Goal: Task Accomplishment & Management: Manage account settings

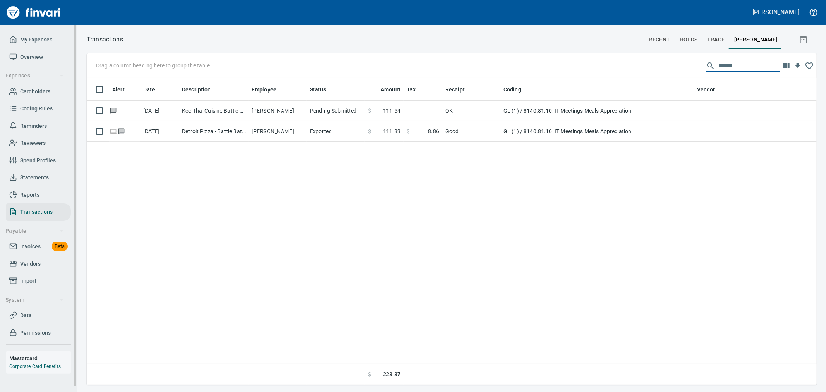
scroll to position [300, 717]
click at [47, 44] on span "My Expenses" at bounding box center [36, 40] width 32 height 10
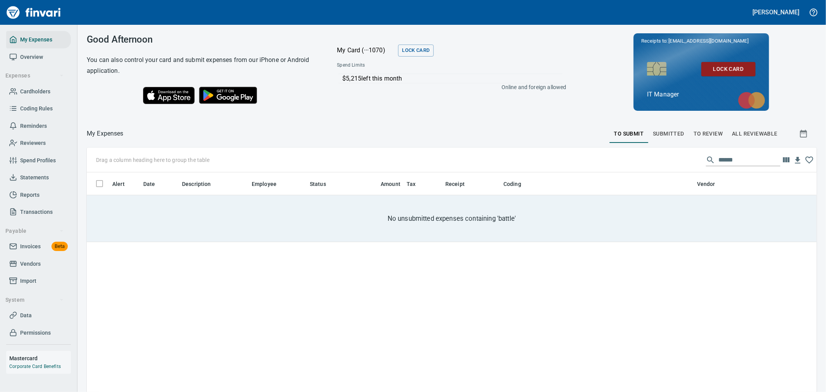
scroll to position [300, 717]
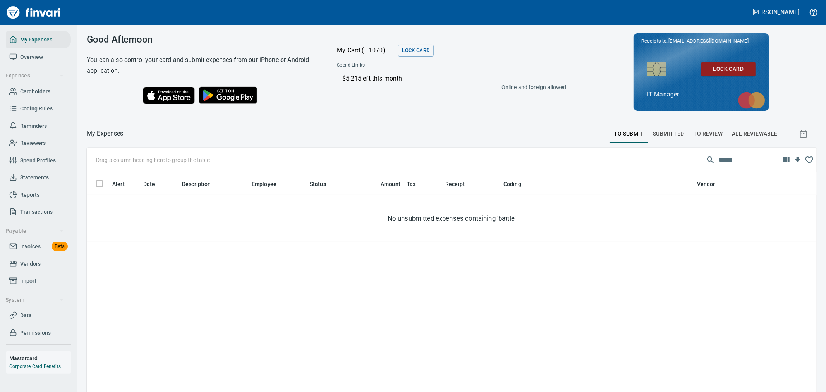
click at [725, 156] on input "******" at bounding box center [750, 160] width 62 height 12
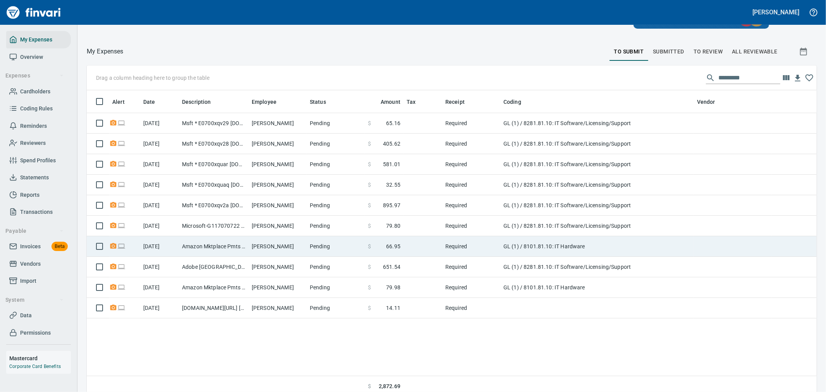
scroll to position [86, 0]
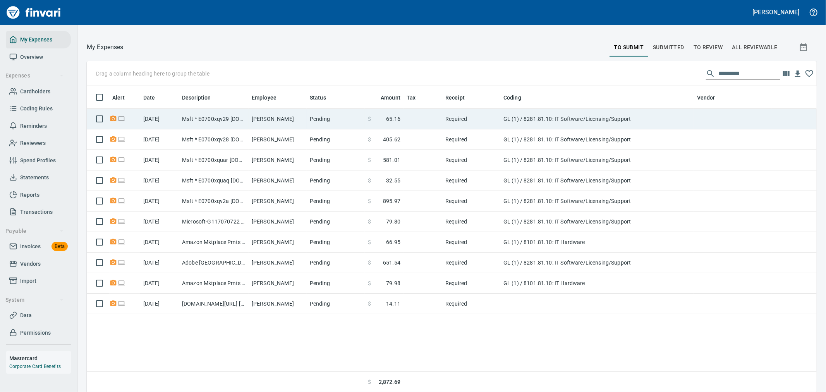
click at [272, 122] on td "[PERSON_NAME]" at bounding box center [278, 119] width 58 height 21
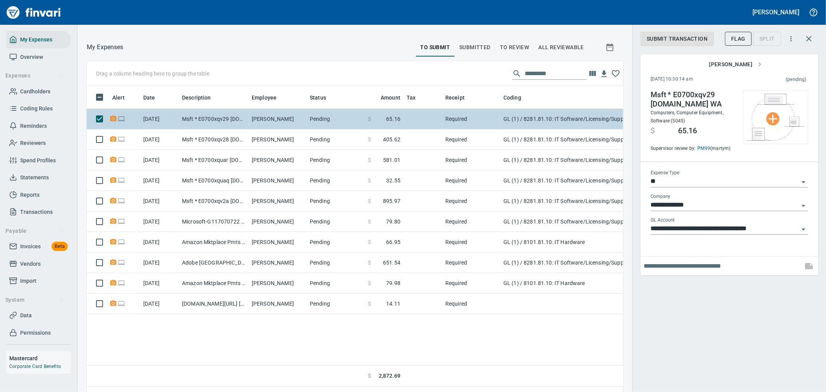
scroll to position [294, 524]
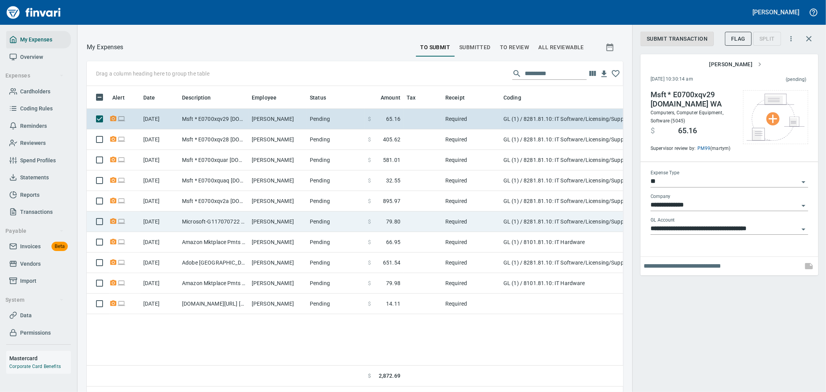
click at [349, 224] on td "Pending" at bounding box center [336, 222] width 58 height 21
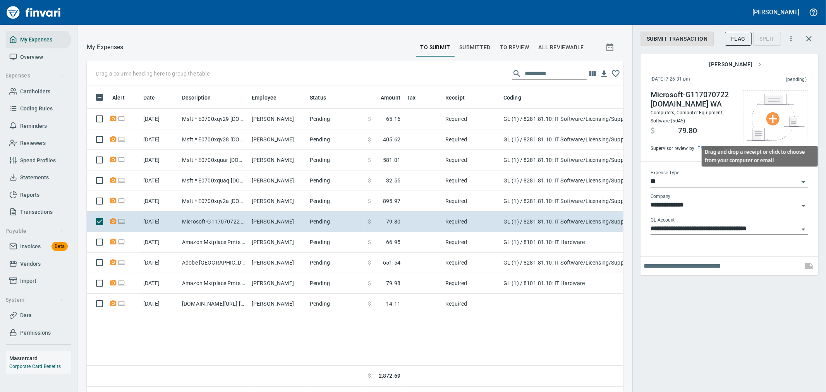
scroll to position [294, 524]
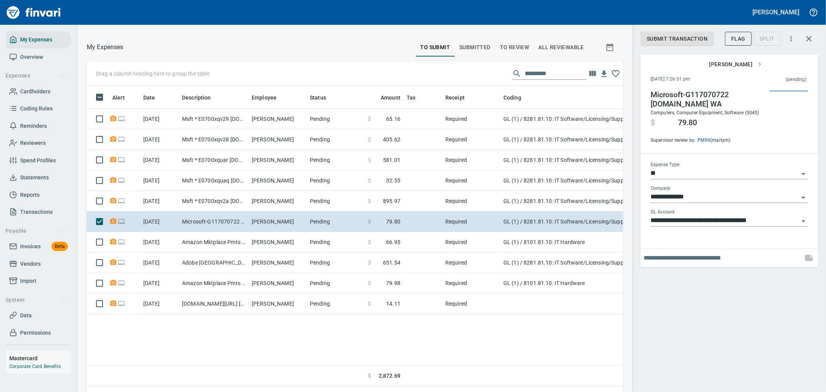
click at [743, 301] on div "**********" at bounding box center [730, 196] width 194 height 392
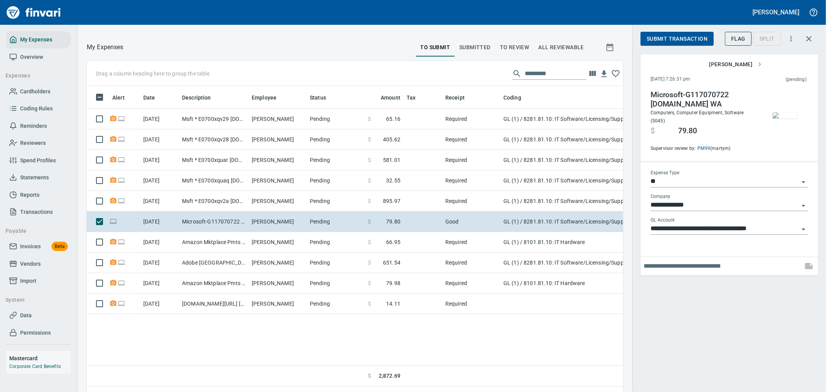
click at [703, 40] on span "Submit Transaction" at bounding box center [677, 39] width 61 height 10
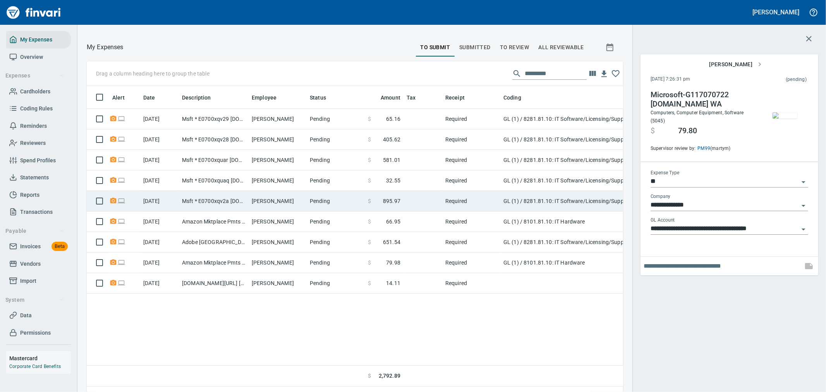
drag, startPoint x: 345, startPoint y: 199, endPoint x: 304, endPoint y: 193, distance: 40.7
click at [345, 199] on td "Pending" at bounding box center [336, 201] width 58 height 21
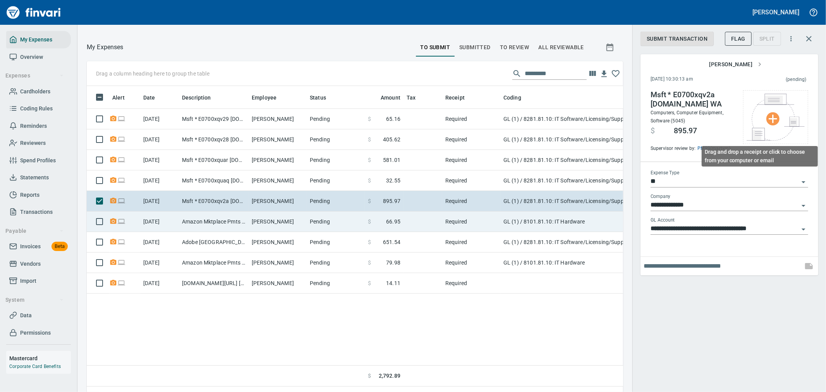
scroll to position [294, 524]
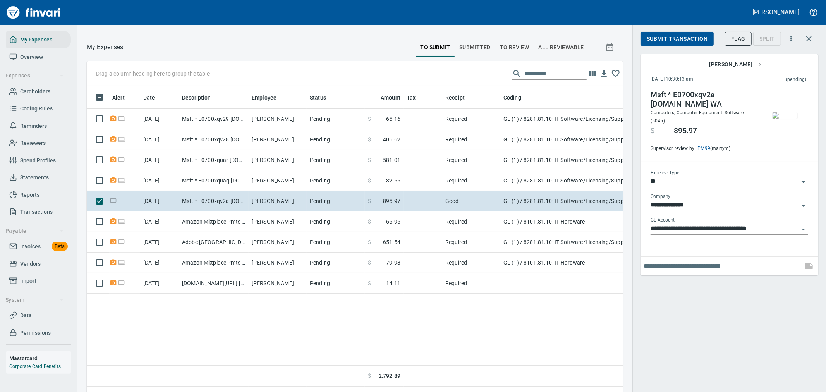
click at [669, 31] on div "Submit Transaction Flag Split" at bounding box center [720, 38] width 159 height 17
click at [669, 34] on span "Submit Transaction" at bounding box center [677, 39] width 61 height 10
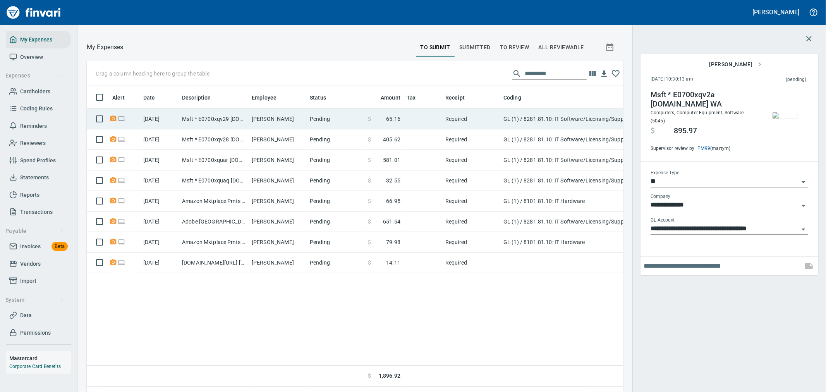
click at [507, 117] on td "GL (1) / 8281.81.10: IT Software/Licensing/Support" at bounding box center [597, 119] width 194 height 21
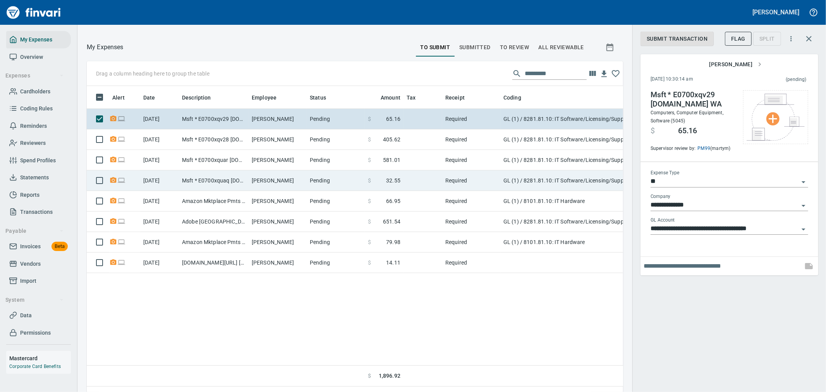
scroll to position [294, 524]
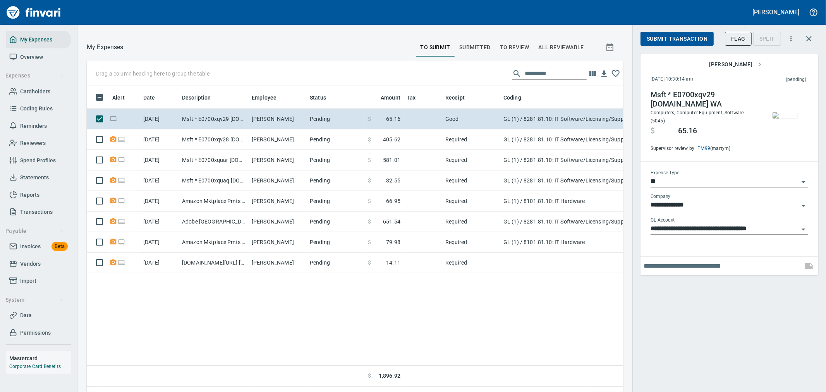
click at [789, 117] on img "button" at bounding box center [785, 115] width 25 height 6
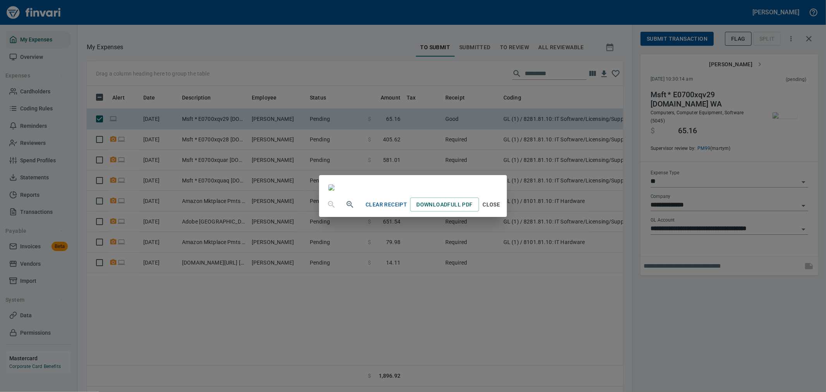
drag, startPoint x: 710, startPoint y: 351, endPoint x: 686, endPoint y: 164, distance: 188.7
click at [710, 351] on div "Clear Receipt Download Full PDF Close" at bounding box center [413, 196] width 826 height 392
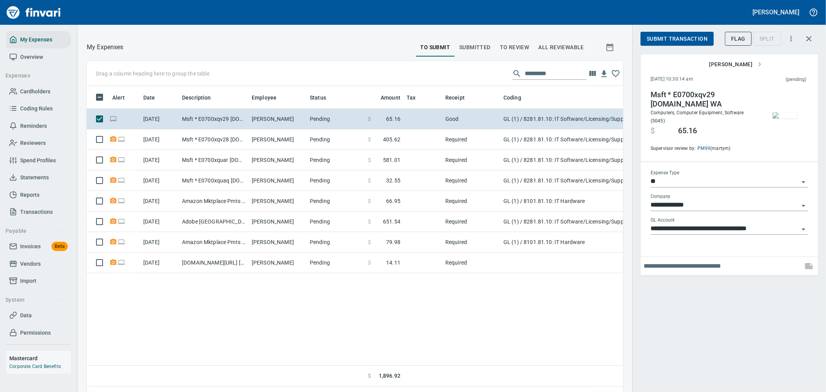
click at [692, 40] on span "Submit Transaction" at bounding box center [677, 39] width 61 height 10
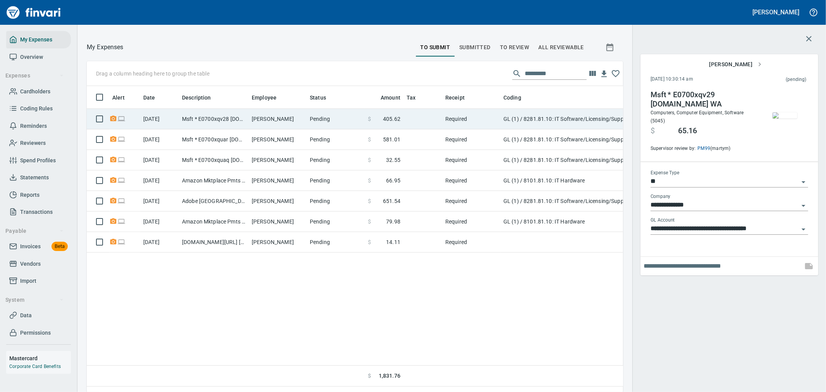
click at [556, 119] on td "GL (1) / 8281.81.10: IT Software/Licensing/Support" at bounding box center [597, 119] width 194 height 21
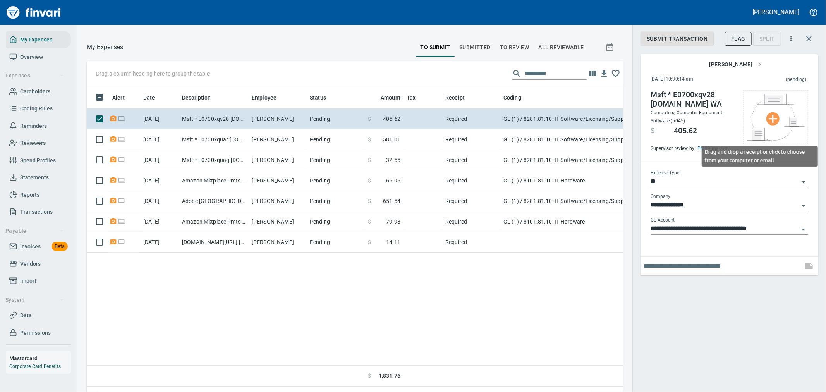
scroll to position [294, 524]
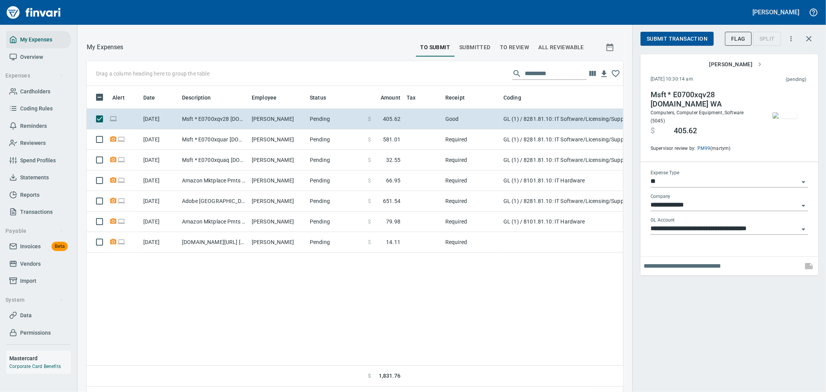
click at [661, 37] on span "Submit Transaction" at bounding box center [677, 39] width 61 height 10
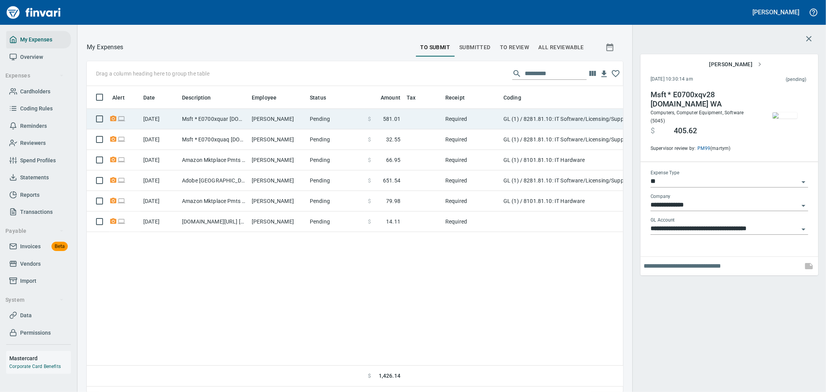
click at [539, 121] on td "GL (1) / 8281.81.10: IT Software/Licensing/Support" at bounding box center [597, 119] width 194 height 21
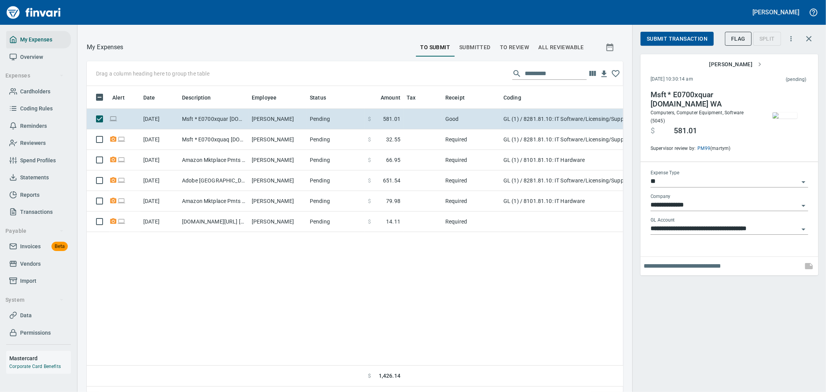
scroll to position [294, 524]
click at [696, 34] on span "Submit Transaction" at bounding box center [677, 39] width 61 height 10
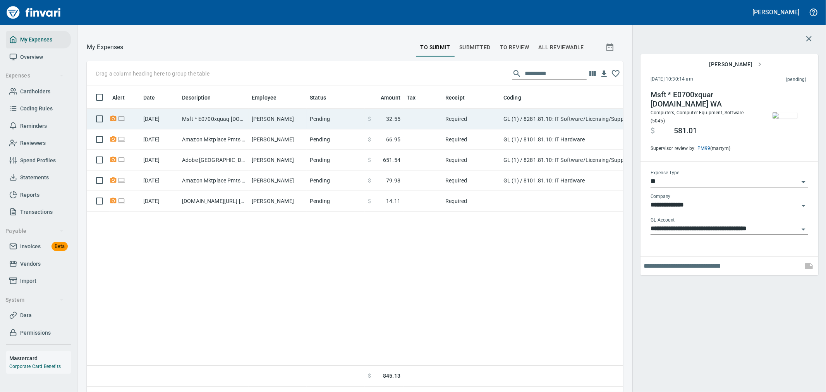
click at [518, 116] on td "GL (1) / 8281.81.10: IT Software/Licensing/Support" at bounding box center [597, 119] width 194 height 21
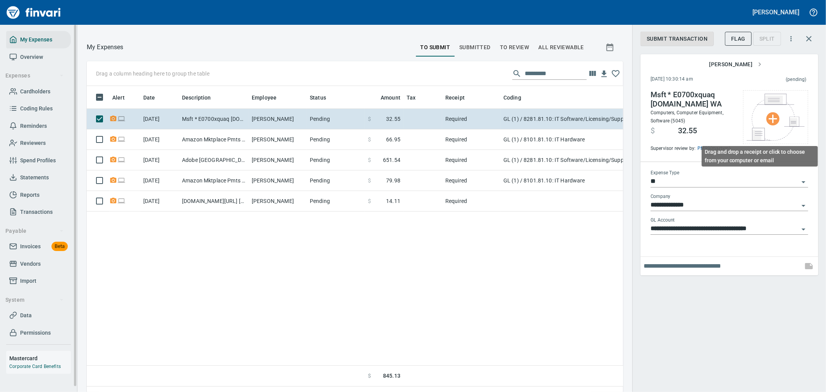
scroll to position [294, 524]
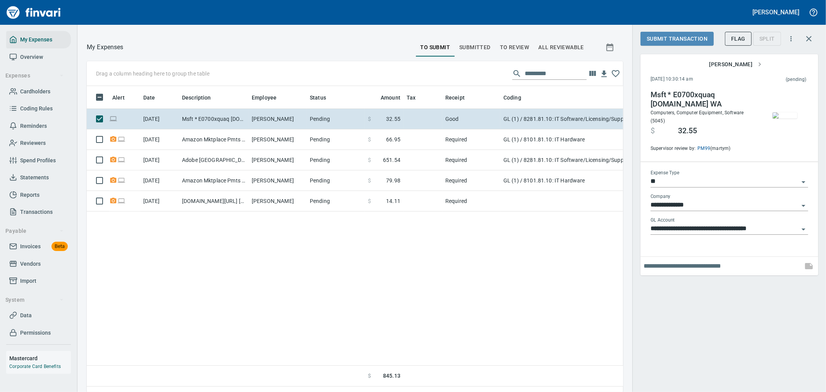
click at [690, 41] on span "Submit Transaction" at bounding box center [677, 39] width 61 height 10
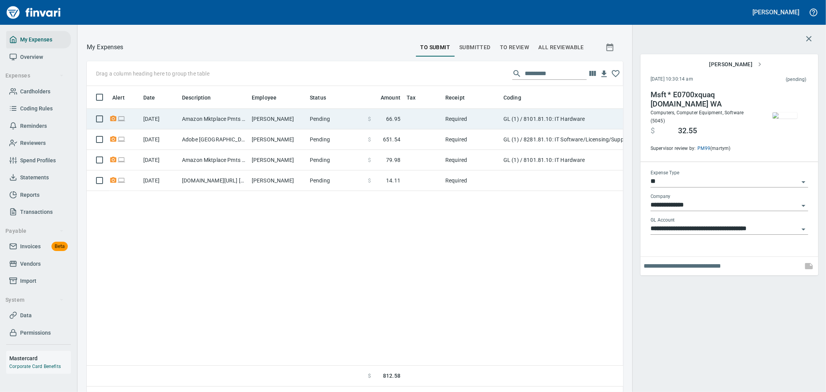
click at [447, 119] on td "Required" at bounding box center [471, 119] width 58 height 21
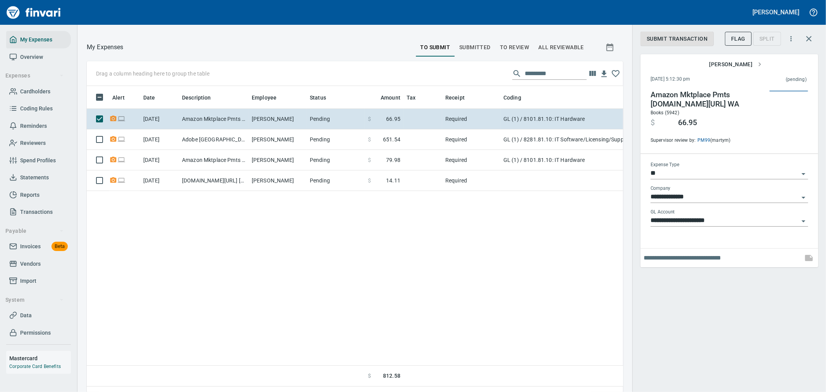
scroll to position [294, 524]
click at [691, 40] on span "Submit Transaction" at bounding box center [677, 39] width 61 height 10
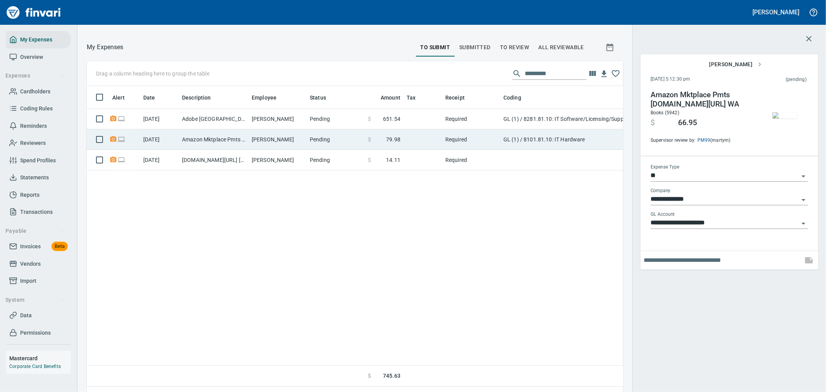
click at [353, 134] on td "Pending" at bounding box center [336, 139] width 58 height 21
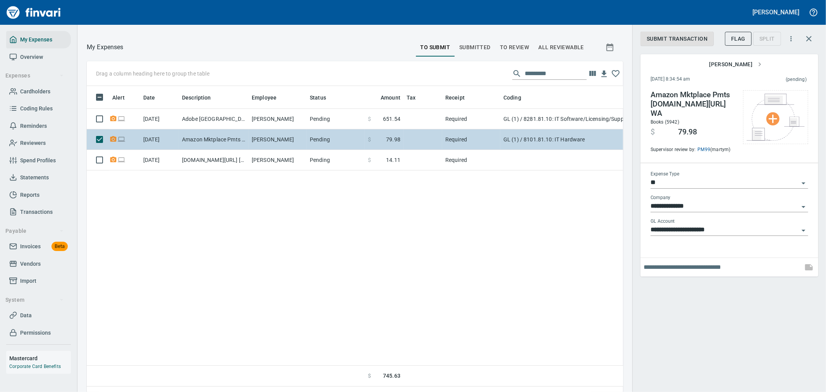
scroll to position [294, 524]
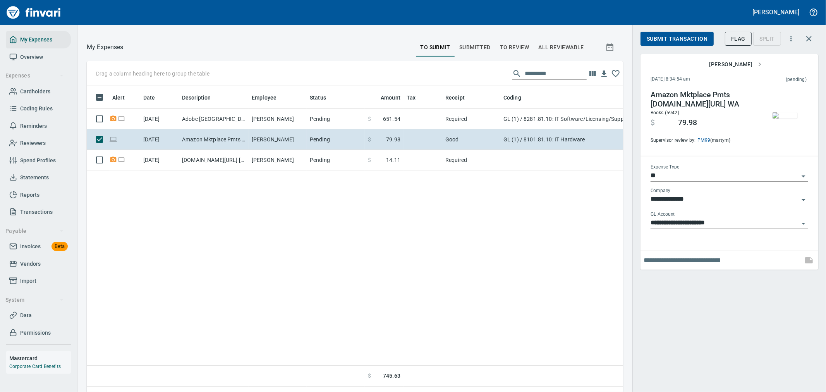
click at [699, 36] on span "Submit Transaction" at bounding box center [677, 39] width 61 height 10
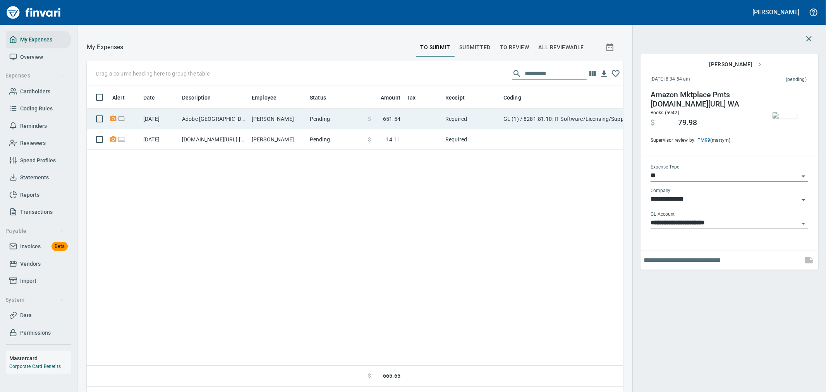
click at [379, 121] on span at bounding box center [377, 119] width 12 height 8
type input "**********"
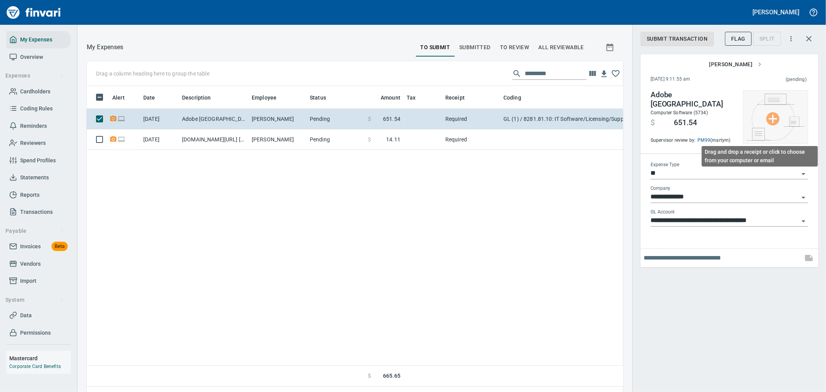
scroll to position [294, 524]
click at [788, 118] on img at bounding box center [776, 117] width 58 height 47
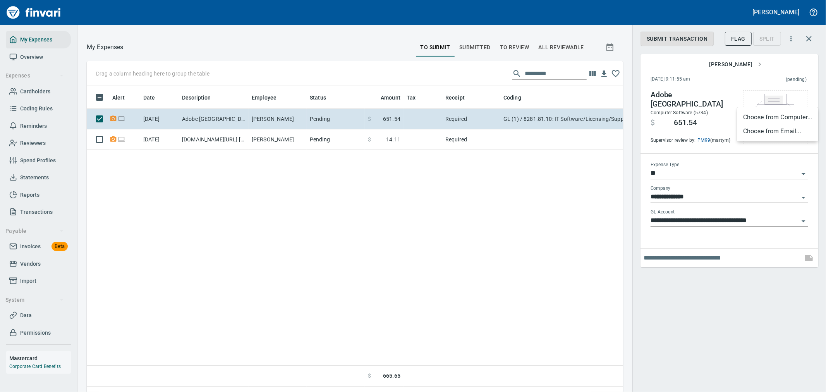
click at [764, 119] on li "Choose from Computer..." at bounding box center [777, 117] width 81 height 14
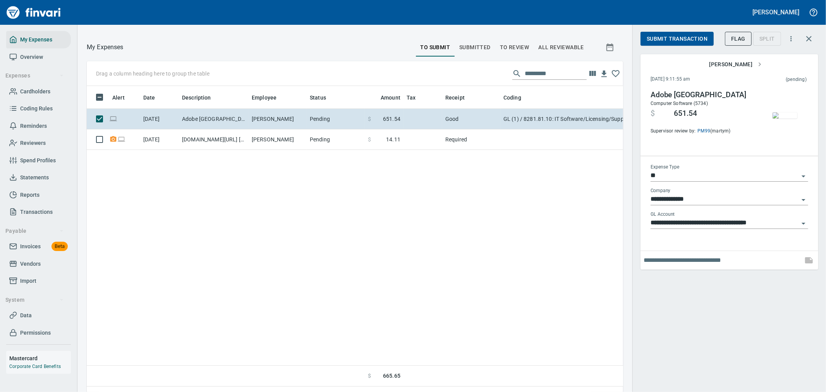
click at [675, 39] on span "Submit Transaction" at bounding box center [677, 39] width 61 height 10
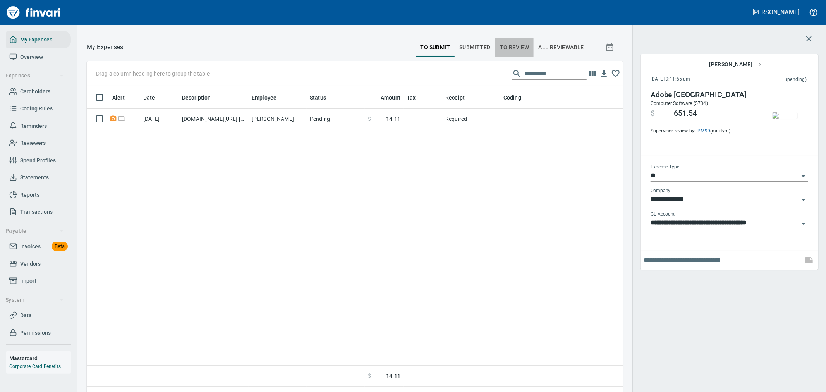
click at [506, 45] on span "To Review" at bounding box center [514, 48] width 29 height 10
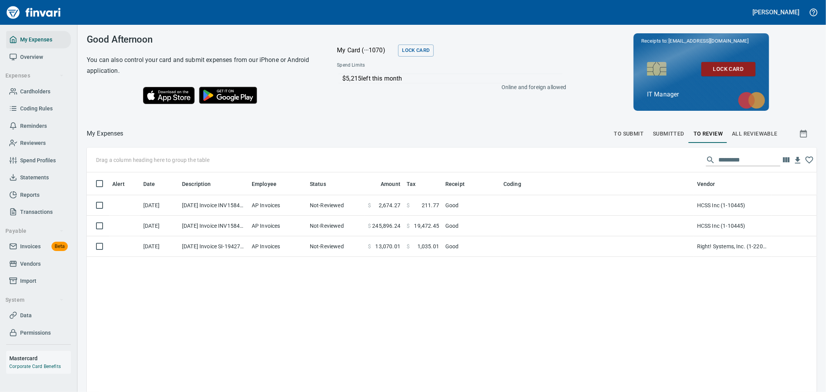
scroll to position [1, 1]
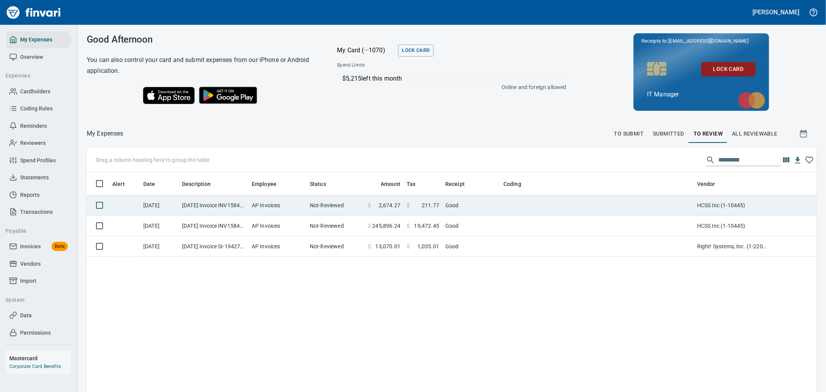
click at [371, 203] on span "$" at bounding box center [369, 205] width 3 height 8
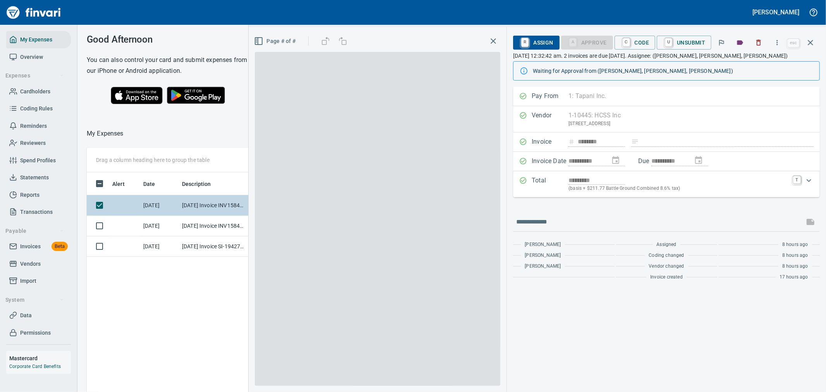
scroll to position [294, 524]
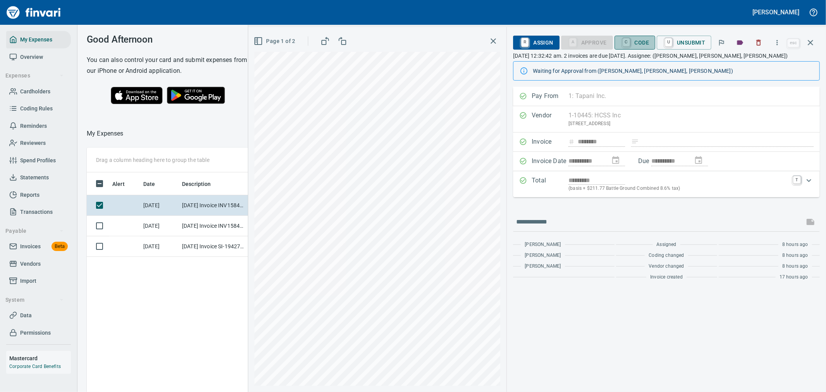
click at [621, 37] on button "C Code" at bounding box center [635, 43] width 41 height 14
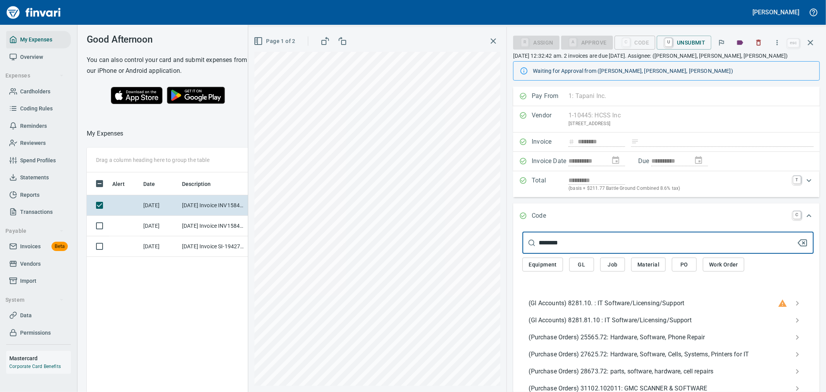
type input "********"
click at [622, 320] on span "(Gl Accounts) 8281.81.10 : IT Software/Licensing/Support" at bounding box center [662, 320] width 267 height 9
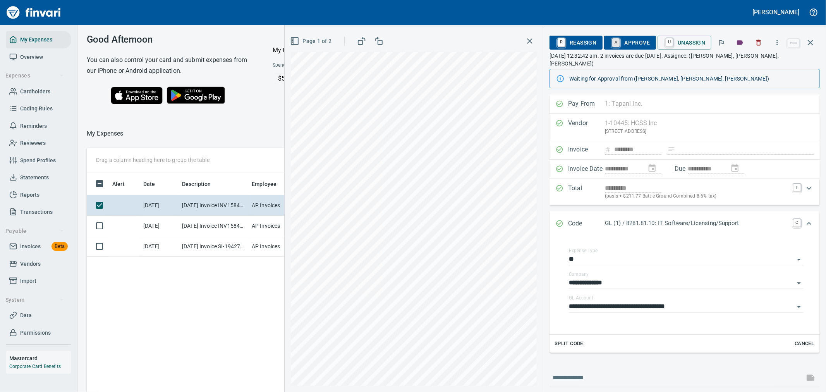
click at [620, 45] on link "A" at bounding box center [615, 42] width 7 height 9
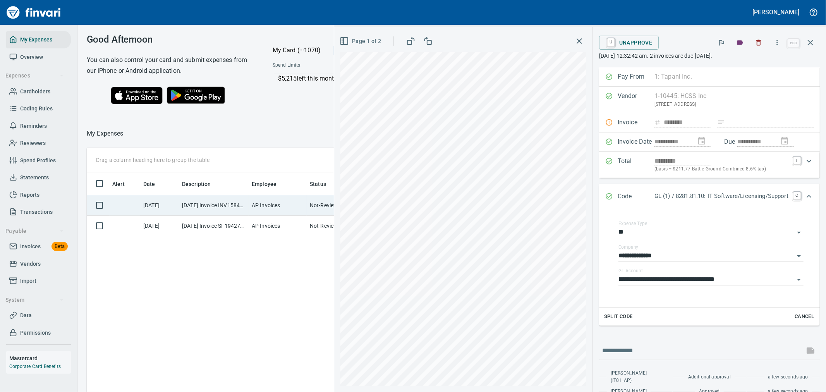
click at [258, 209] on td "AP Invoices" at bounding box center [278, 205] width 58 height 21
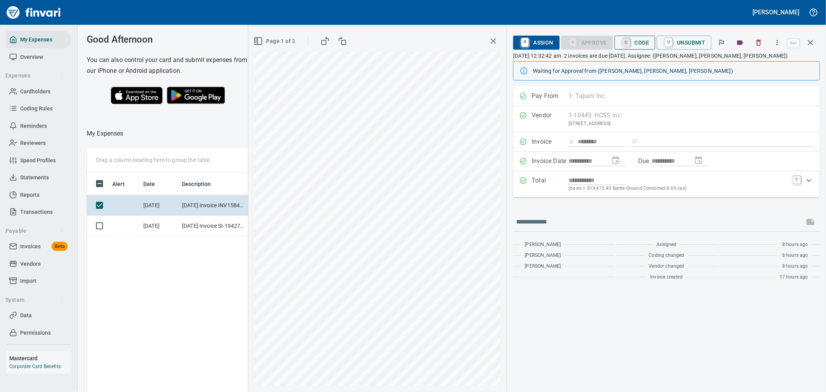
click at [623, 41] on link "C" at bounding box center [626, 42] width 7 height 9
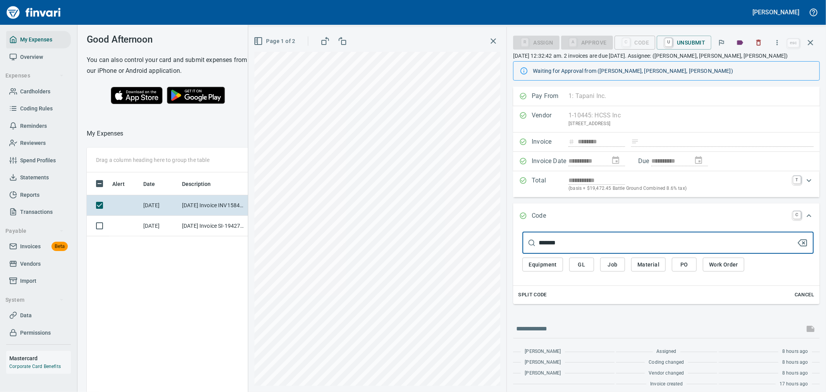
type input "********"
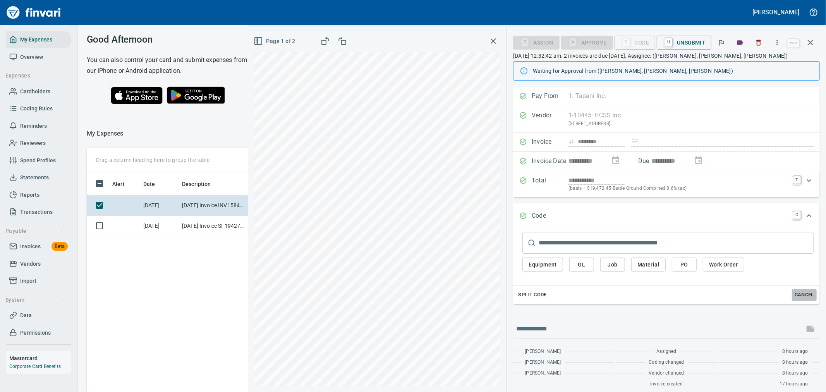
click at [805, 298] on span "Cancel" at bounding box center [804, 295] width 21 height 9
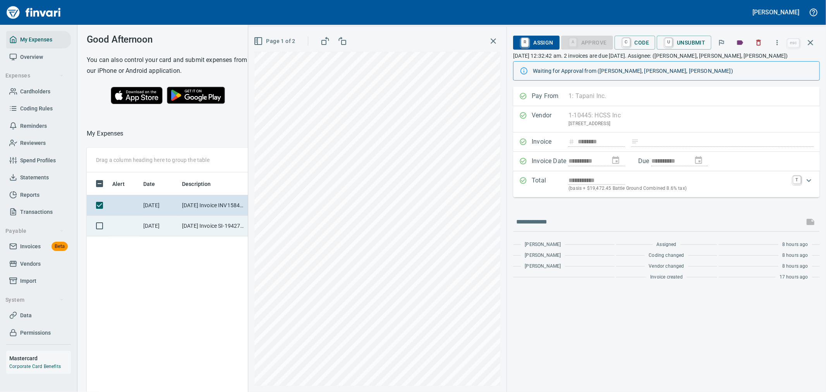
click at [212, 216] on td "[DATE] Invoice SI-194278 from Right! Systems, Inc. (1-22048)" at bounding box center [214, 226] width 70 height 21
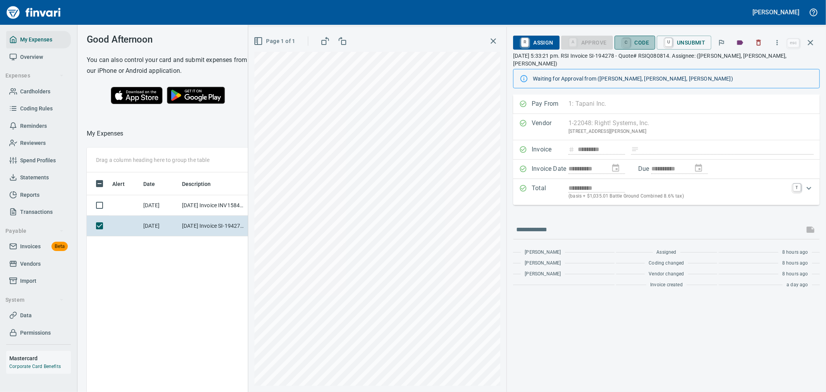
click at [630, 43] on link "C" at bounding box center [626, 42] width 7 height 9
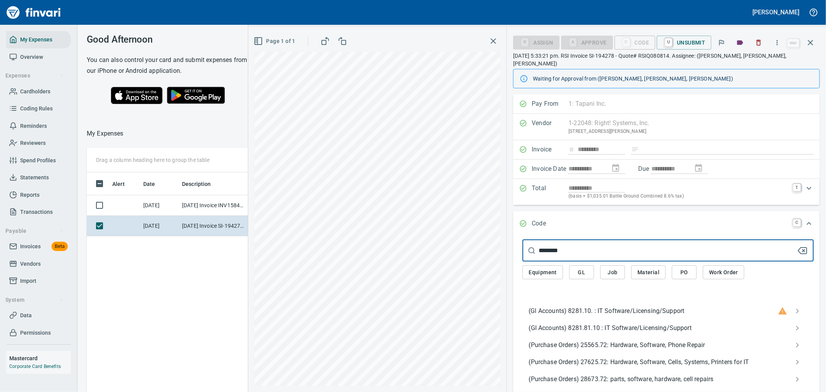
type input "********"
click at [609, 323] on span "(Gl Accounts) 8281.81.10 : IT Software/Licensing/Support" at bounding box center [662, 327] width 267 height 9
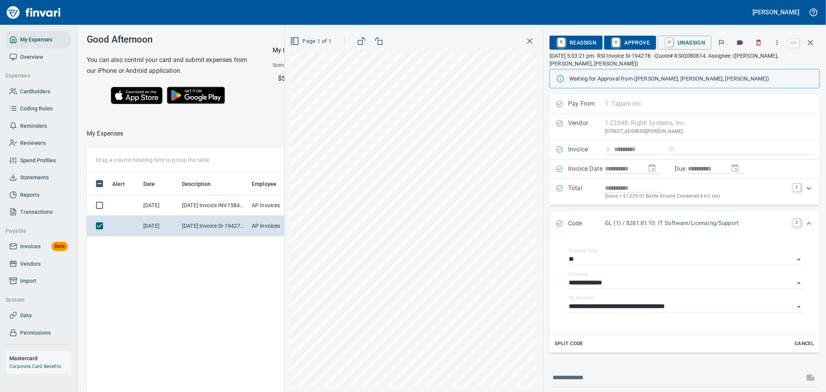
click at [640, 40] on span "A Approve" at bounding box center [630, 42] width 40 height 13
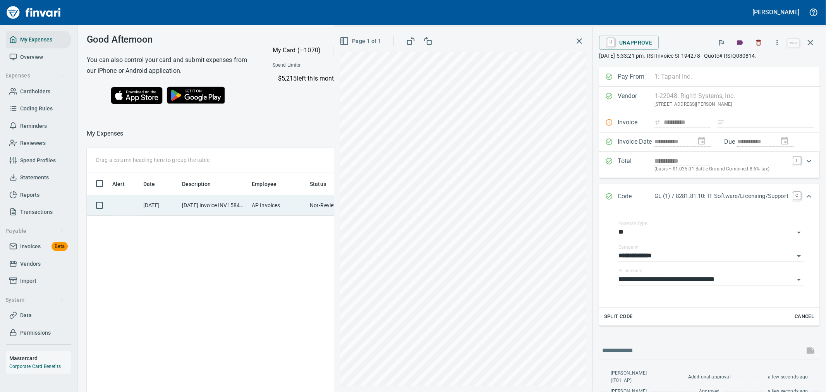
click at [233, 210] on td "[DATE] Invoice INV15848 from HCSS Inc (1-10445)" at bounding box center [214, 205] width 70 height 21
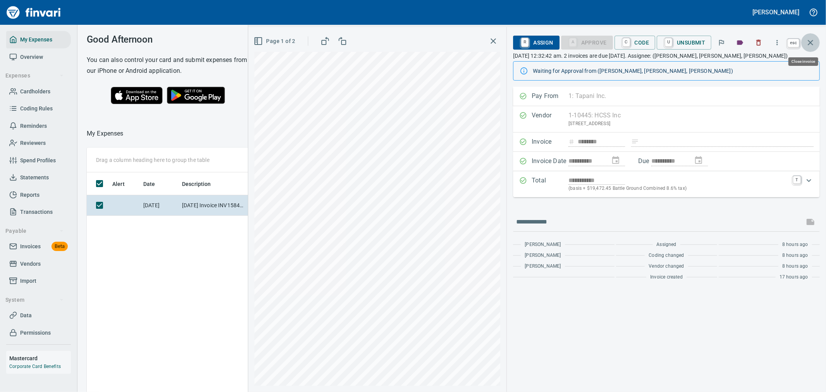
click at [809, 44] on icon "button" at bounding box center [810, 42] width 5 height 5
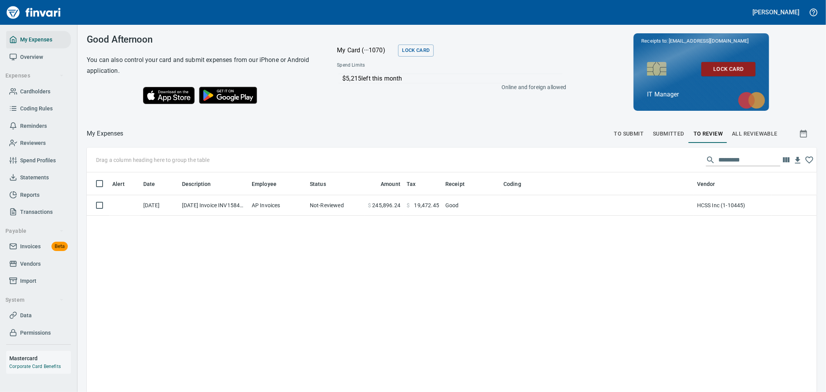
scroll to position [300, 717]
click at [614, 131] on span "To Submit" at bounding box center [629, 134] width 30 height 10
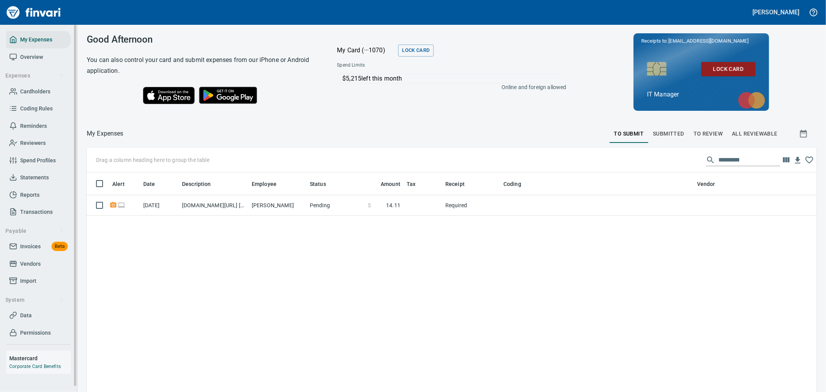
scroll to position [300, 717]
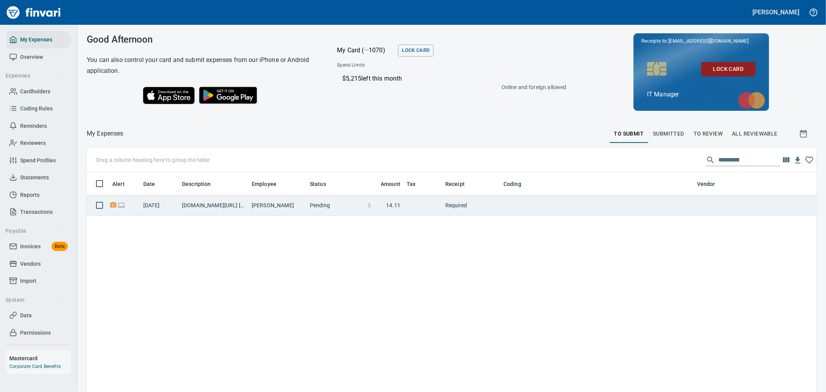
click at [335, 212] on td "Pending" at bounding box center [336, 205] width 58 height 21
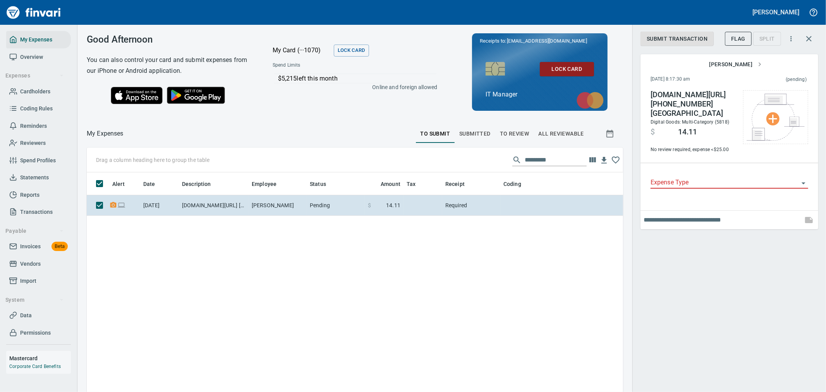
scroll to position [294, 524]
